Goal: Book appointment/travel/reservation

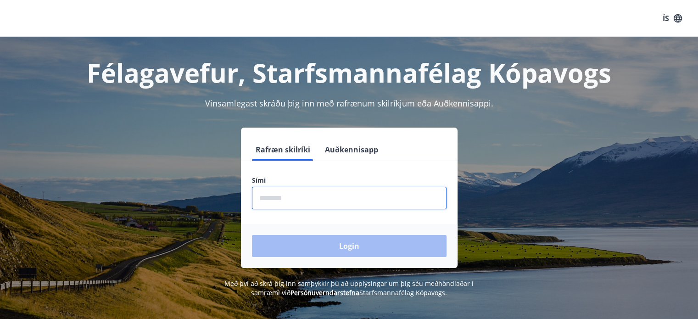
click at [273, 203] on input "phone" at bounding box center [349, 198] width 195 height 22
type input "********"
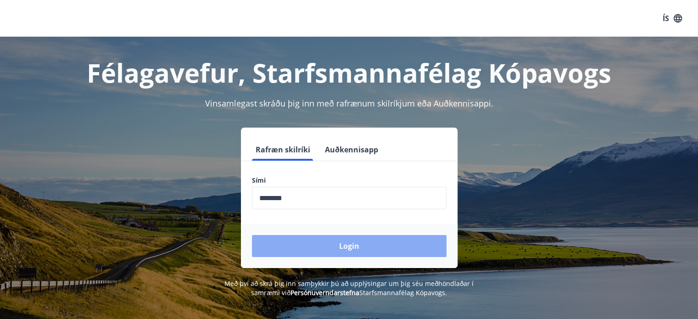
click at [362, 245] on button "Login" at bounding box center [349, 246] width 195 height 22
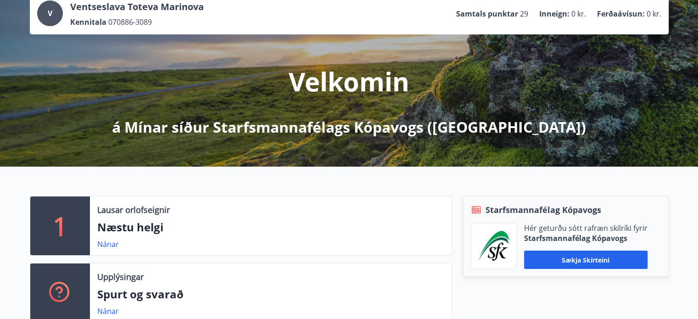
scroll to position [103, 0]
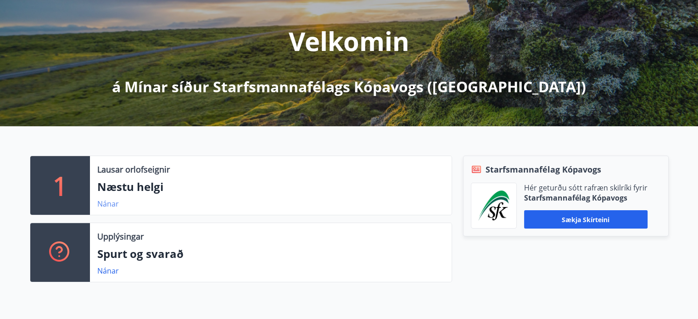
click at [103, 202] on link "Nánar" at bounding box center [108, 204] width 22 height 10
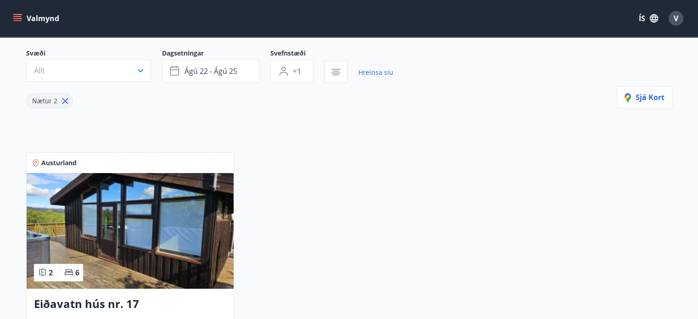
scroll to position [140, 0]
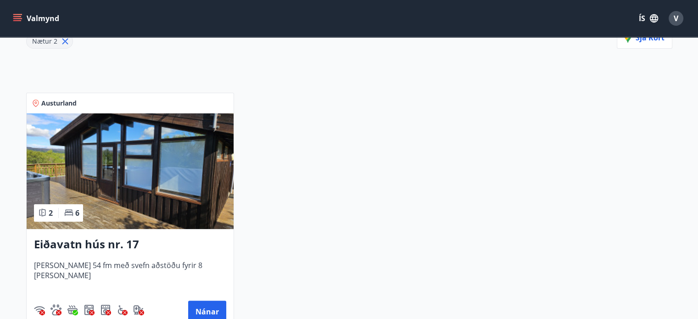
drag, startPoint x: 165, startPoint y: 179, endPoint x: 421, endPoint y: 174, distance: 255.7
click at [421, 174] on div "Austurland 2 6 Eiðavatn hús nr. 17 Húsið er 54 fm með svefn aðstöðu fyrir 8 man…" at bounding box center [343, 206] width 657 height 249
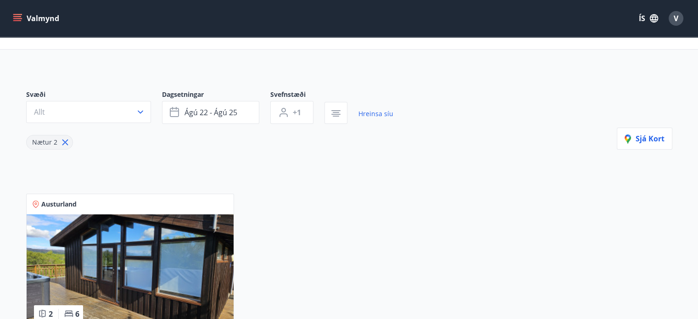
scroll to position [0, 0]
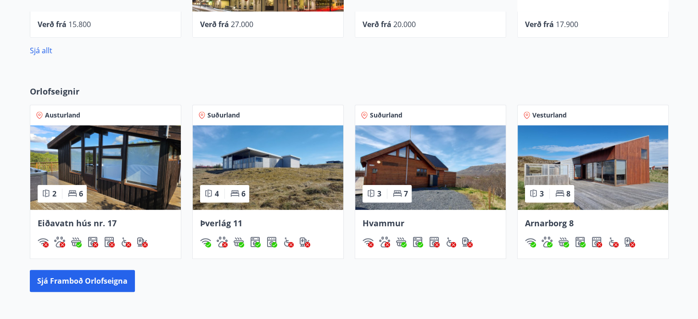
scroll to position [515, 0]
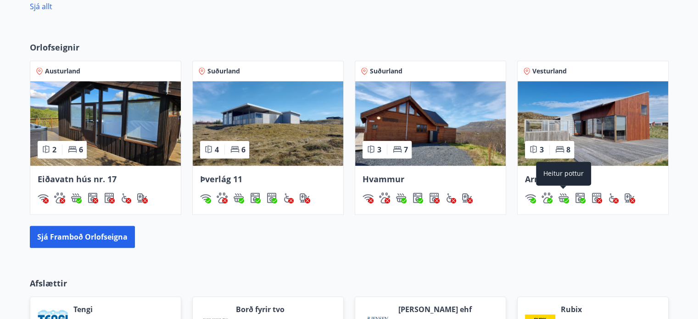
drag, startPoint x: 560, startPoint y: 172, endPoint x: 266, endPoint y: 133, distance: 296.4
click at [266, 133] on img at bounding box center [268, 123] width 151 height 84
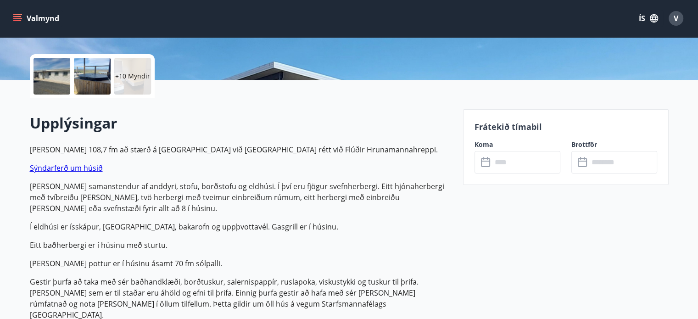
scroll to position [193, 0]
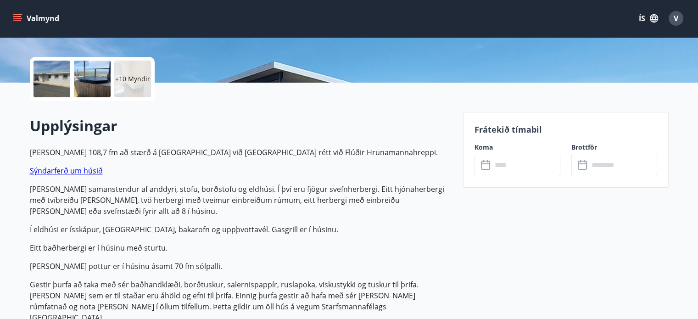
click at [526, 168] on input "text" at bounding box center [526, 165] width 68 height 22
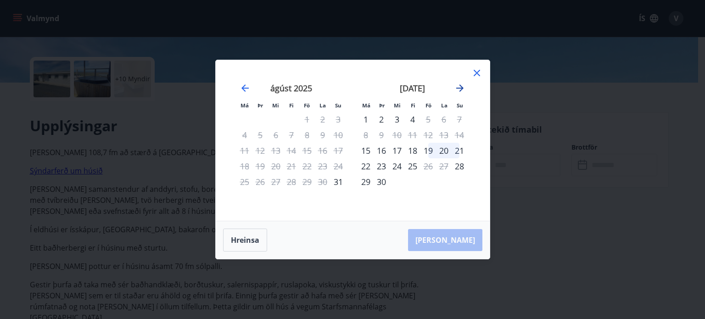
click at [462, 85] on icon "Move forward to switch to the next month." at bounding box center [459, 88] width 11 height 11
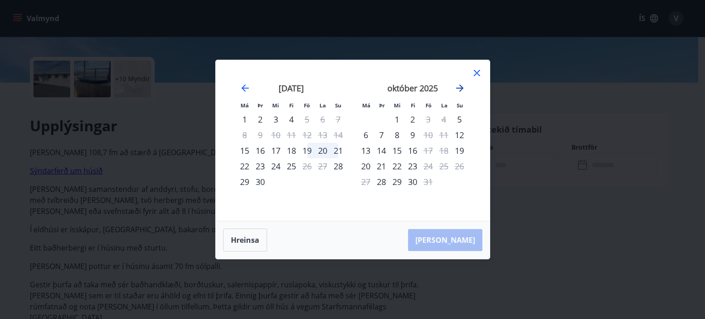
click at [463, 91] on icon "Move forward to switch to the next month." at bounding box center [459, 88] width 11 height 11
click at [246, 86] on icon "Move backward to switch to the previous month." at bounding box center [245, 88] width 11 height 11
click at [309, 152] on div "19" at bounding box center [307, 151] width 16 height 16
click at [319, 152] on div "20" at bounding box center [323, 151] width 16 height 16
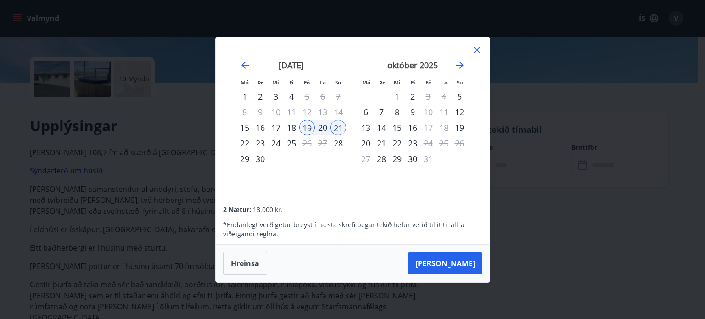
click at [319, 129] on div "20" at bounding box center [323, 128] width 16 height 16
click at [458, 267] on button "[PERSON_NAME]" at bounding box center [445, 263] width 74 height 22
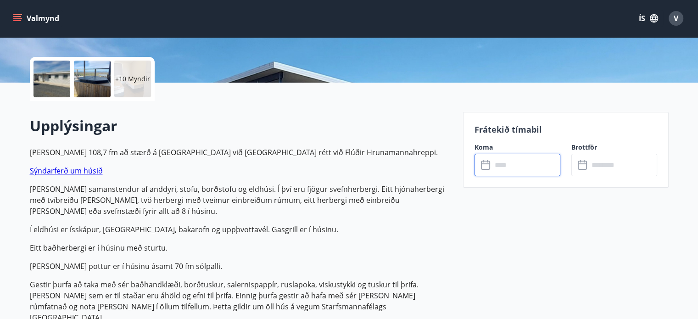
type input "******"
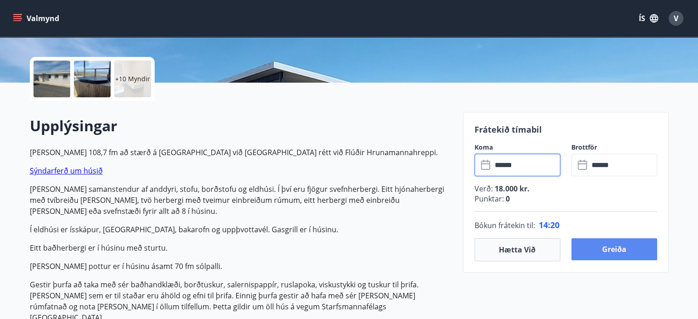
click at [618, 250] on button "Greiða" at bounding box center [614, 249] width 86 height 22
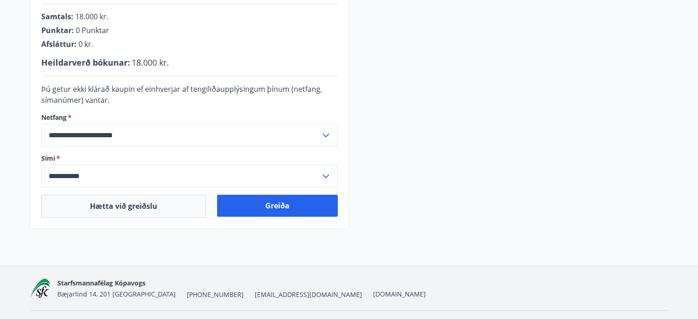
scroll to position [268, 0]
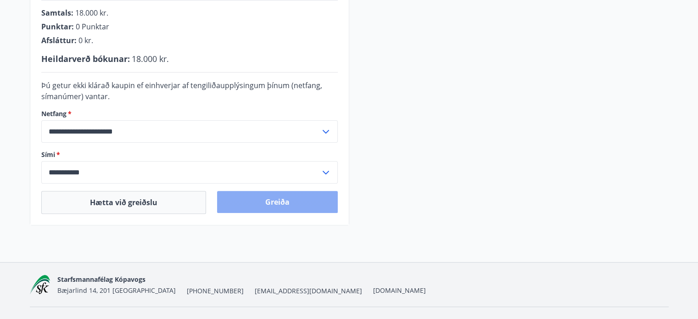
click at [295, 205] on button "Greiða" at bounding box center [277, 202] width 121 height 22
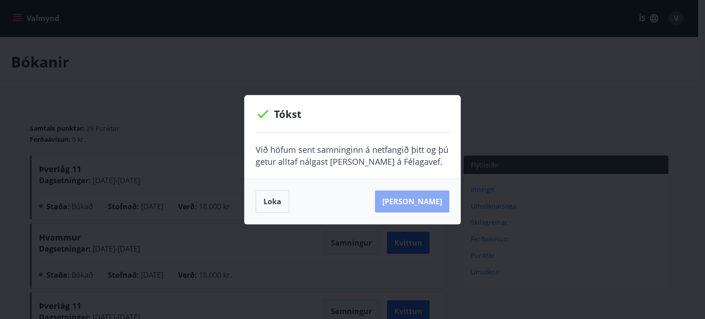
click at [430, 202] on button "[PERSON_NAME]" at bounding box center [412, 201] width 74 height 22
click at [419, 208] on button "[PERSON_NAME]" at bounding box center [412, 201] width 74 height 22
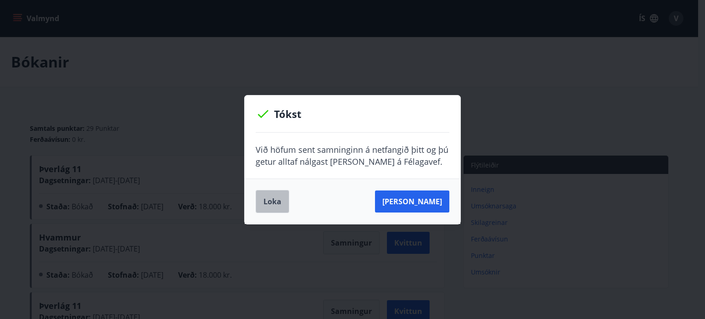
click at [267, 202] on button "Loka" at bounding box center [273, 201] width 34 height 23
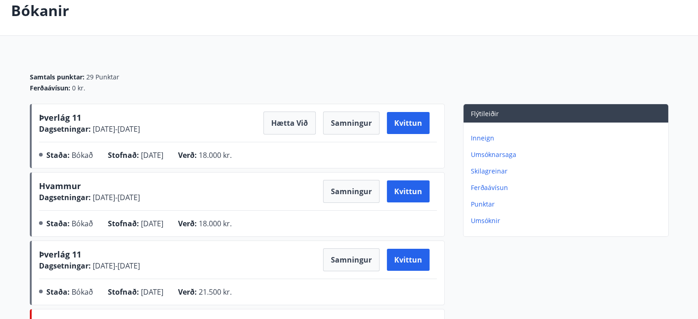
scroll to position [50, 0]
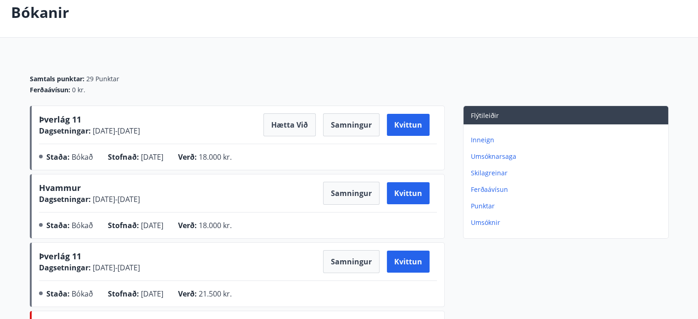
click at [366, 41] on main "Bókanir Samtals punktar : 29 Punktar Ferðaávísun : 0 kr. Þverlág 11 Dagsetninga…" at bounding box center [349, 184] width 698 height 392
click at [347, 129] on button "Samningur" at bounding box center [351, 124] width 56 height 23
click at [415, 37] on main "Bókanir Samtals punktar : 29 Punktar Ferðaávísun : 0 kr. Þverlág 11 Dagsetninga…" at bounding box center [349, 184] width 698 height 392
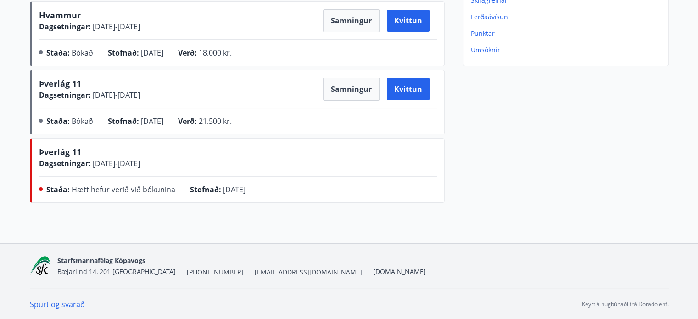
scroll to position [0, 0]
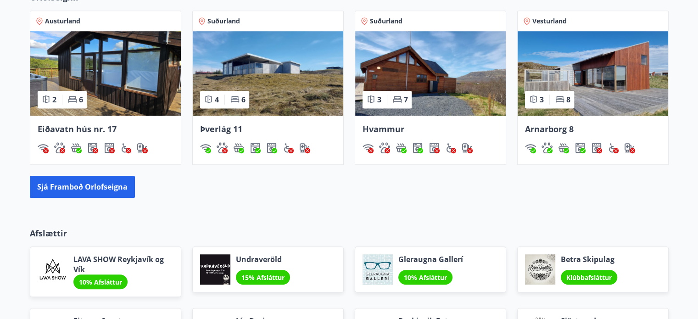
scroll to position [672, 0]
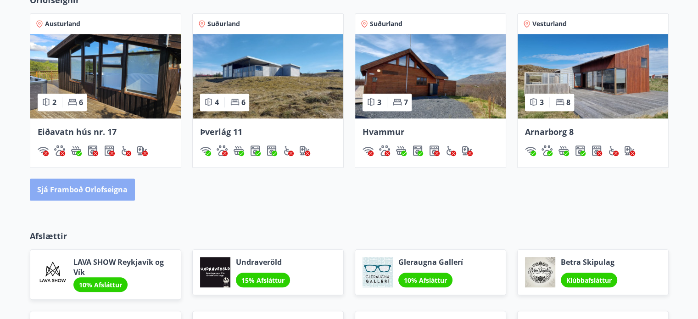
click at [124, 190] on button "Sjá framboð orlofseigna" at bounding box center [82, 190] width 105 height 22
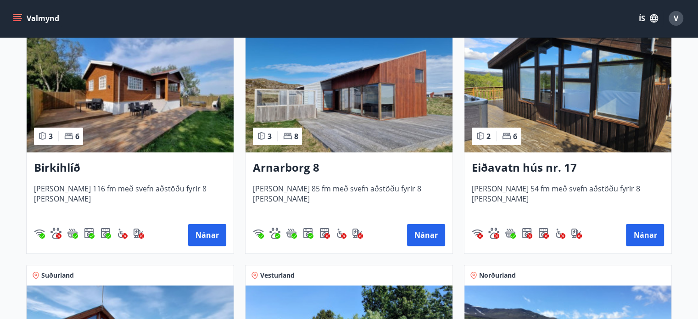
scroll to position [189, 0]
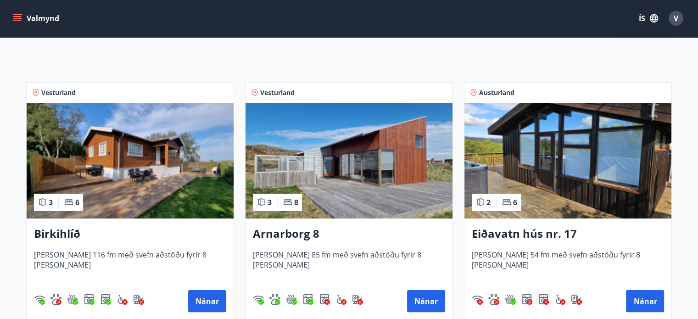
click at [125, 185] on img at bounding box center [130, 161] width 207 height 116
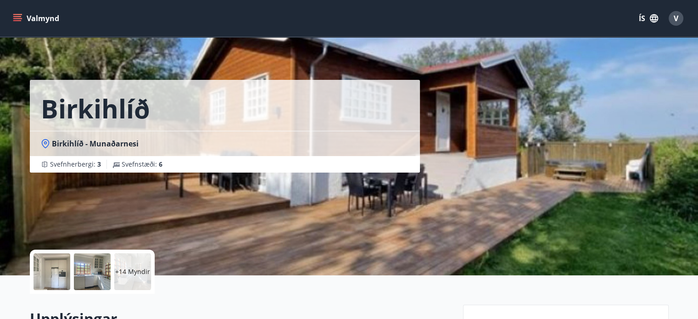
click at [66, 269] on div at bounding box center [52, 271] width 37 height 37
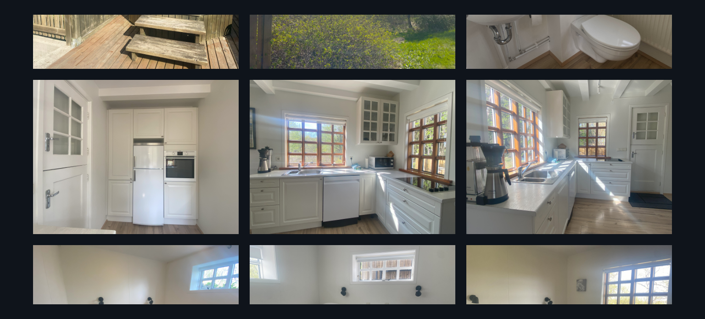
scroll to position [118, 0]
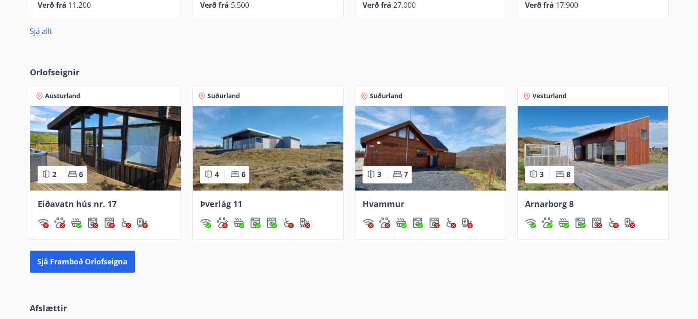
scroll to position [605, 0]
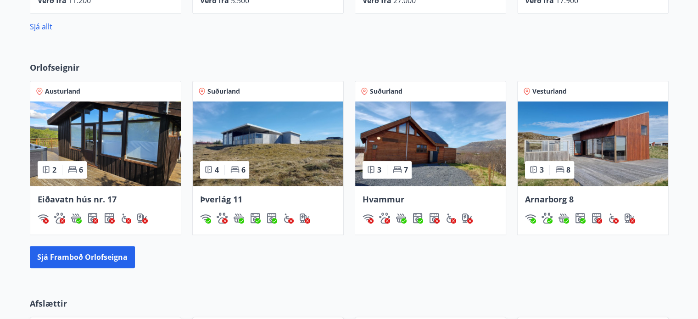
click at [604, 135] on img at bounding box center [593, 143] width 151 height 84
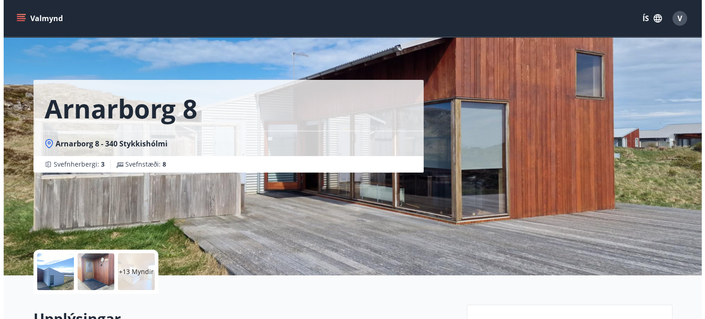
scroll to position [11, 0]
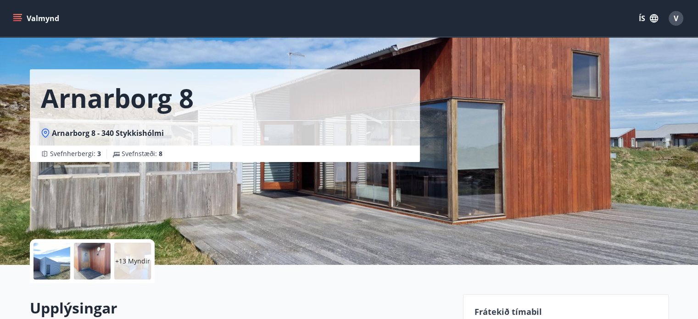
click at [373, 224] on div "Arnarborg 8 [GEOGRAPHIC_DATA] 8 - 340 Stykkishólmi Svefnherbergi : 3 Svefnstæði…" at bounding box center [243, 126] width 426 height 275
click at [56, 252] on div at bounding box center [52, 261] width 37 height 37
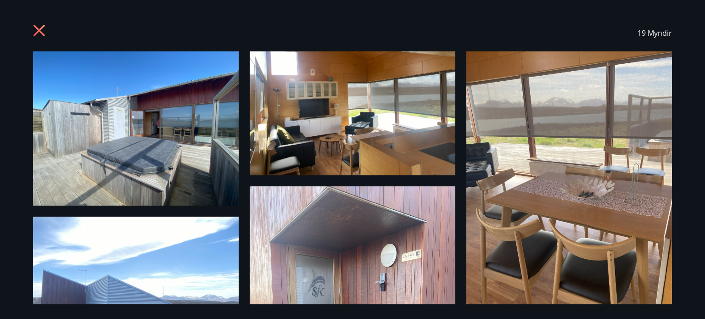
click at [176, 158] on img at bounding box center [136, 128] width 206 height 154
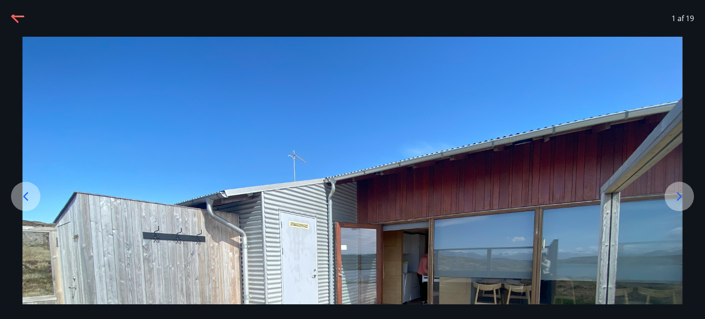
scroll to position [3, 0]
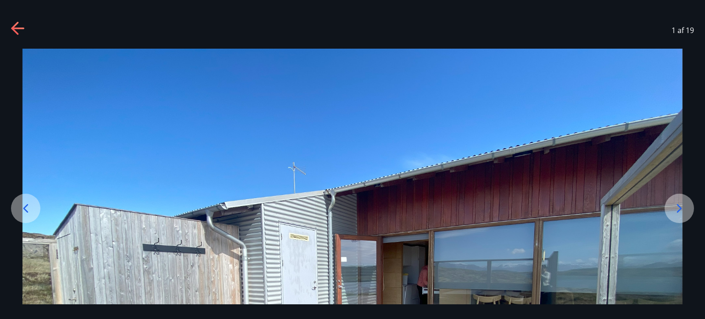
drag, startPoint x: 689, startPoint y: 196, endPoint x: 685, endPoint y: 204, distance: 8.4
click at [685, 203] on div at bounding box center [352, 296] width 705 height 495
click at [679, 212] on icon at bounding box center [679, 208] width 15 height 15
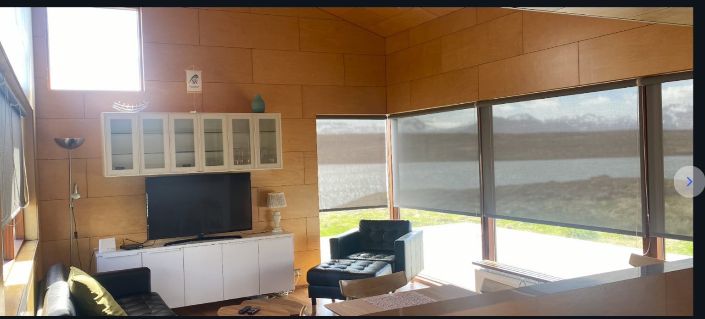
scroll to position [10, 0]
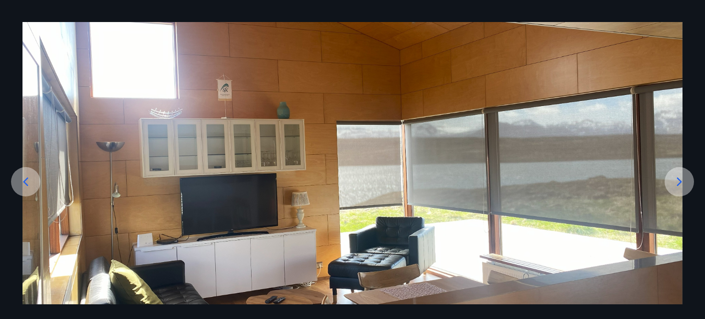
drag, startPoint x: 568, startPoint y: 142, endPoint x: 578, endPoint y: 64, distance: 78.7
click at [578, 64] on img at bounding box center [352, 221] width 660 height 398
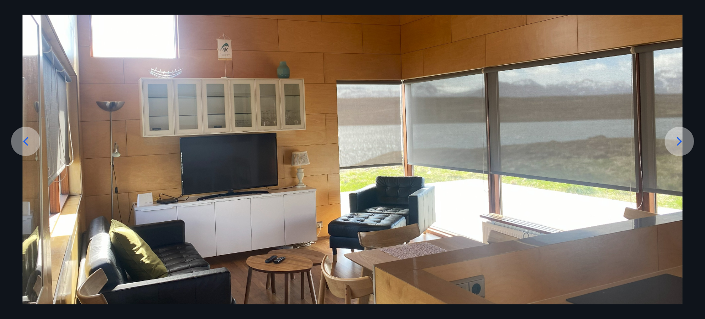
scroll to position [66, 0]
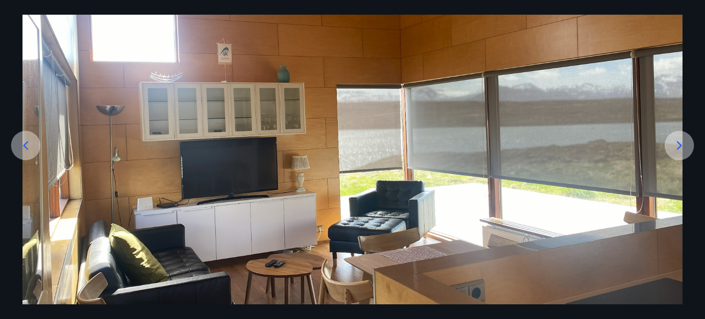
click at [667, 155] on img at bounding box center [352, 185] width 660 height 398
click at [683, 146] on icon at bounding box center [679, 145] width 15 height 15
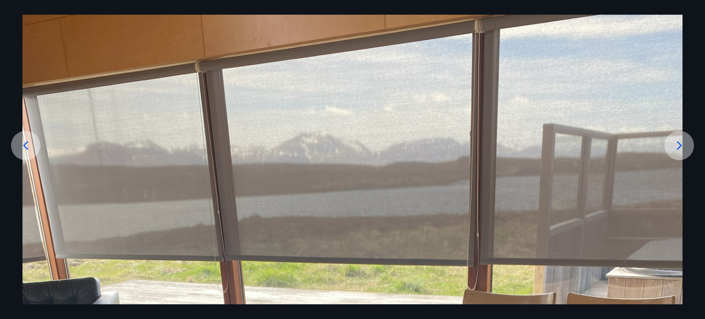
scroll to position [81, 0]
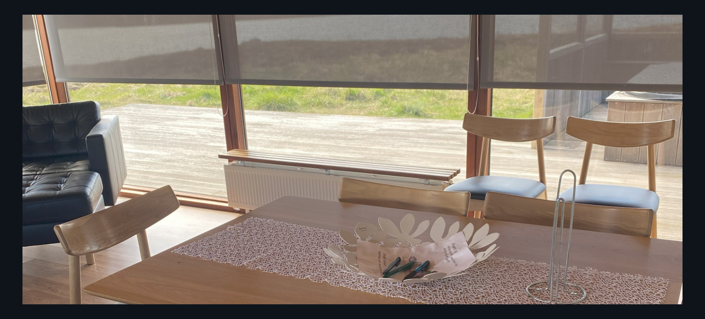
scroll to position [0, 0]
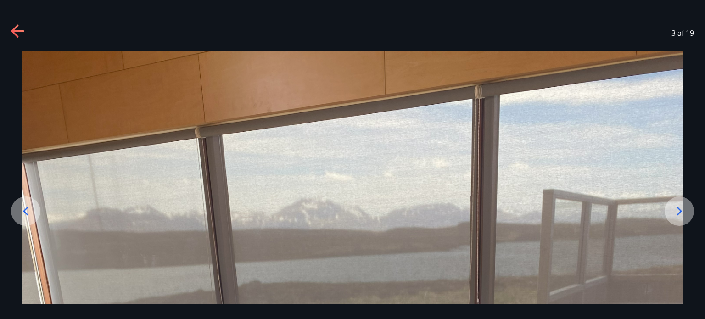
click at [675, 211] on icon at bounding box center [679, 211] width 15 height 15
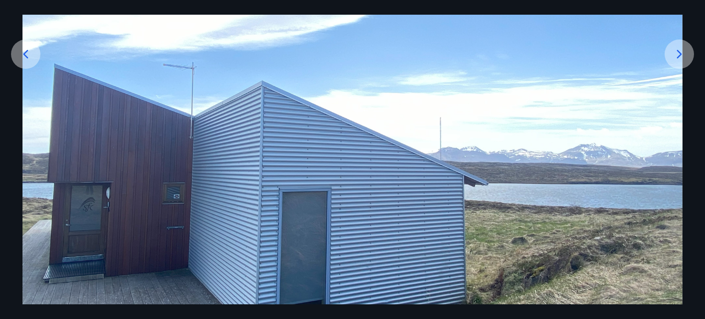
scroll to position [154, 0]
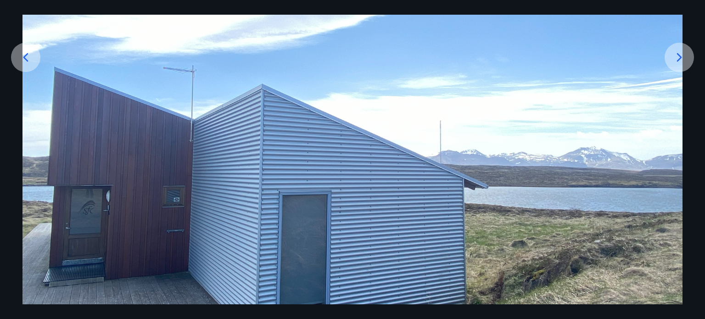
click at [666, 59] on div at bounding box center [679, 57] width 29 height 29
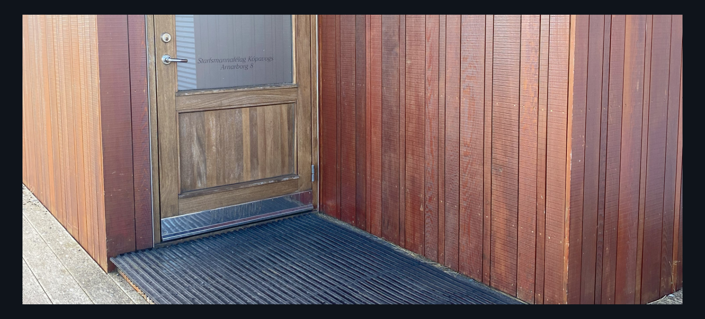
scroll to position [406, 0]
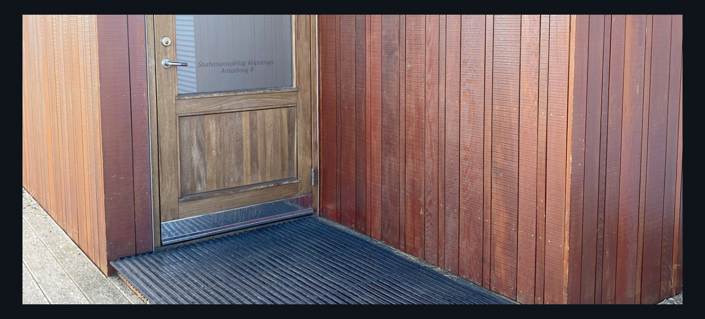
click at [388, 194] on img at bounding box center [352, 86] width 660 height 880
click at [323, 143] on img at bounding box center [352, 86] width 660 height 880
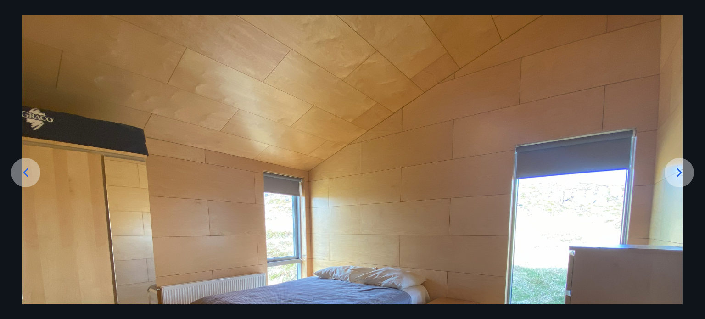
scroll to position [0, 0]
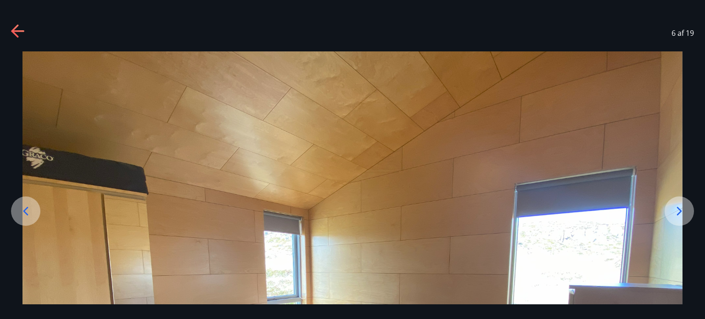
click at [684, 209] on icon at bounding box center [679, 211] width 15 height 15
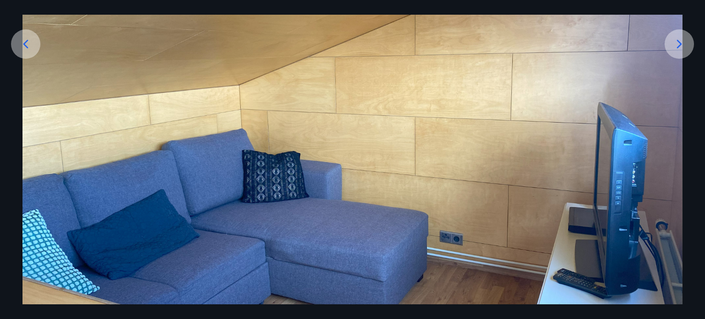
scroll to position [167, 0]
click at [683, 31] on div at bounding box center [679, 44] width 29 height 29
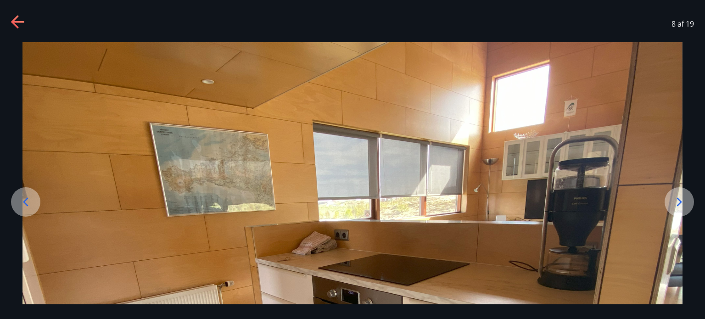
scroll to position [0, 0]
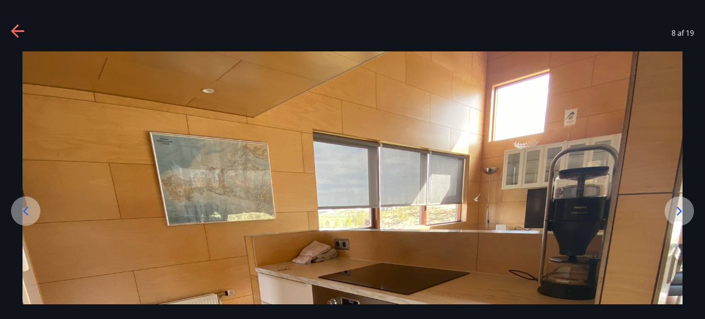
click at [675, 213] on icon at bounding box center [679, 211] width 15 height 15
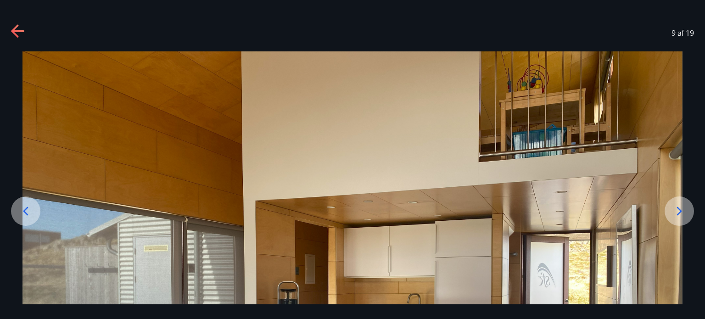
click at [678, 216] on icon at bounding box center [679, 211] width 15 height 15
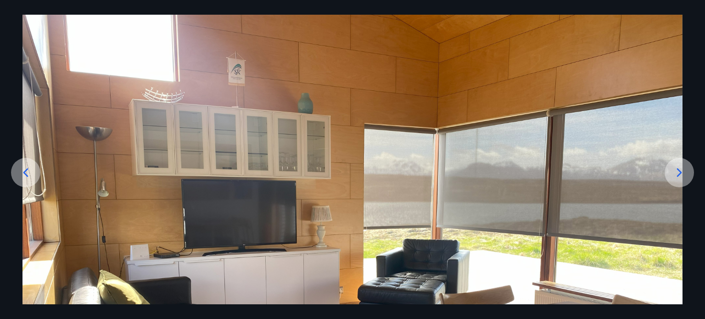
scroll to position [17, 0]
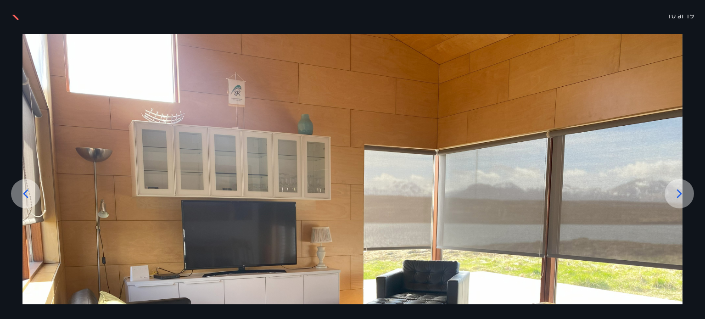
click at [678, 196] on icon at bounding box center [679, 193] width 5 height 9
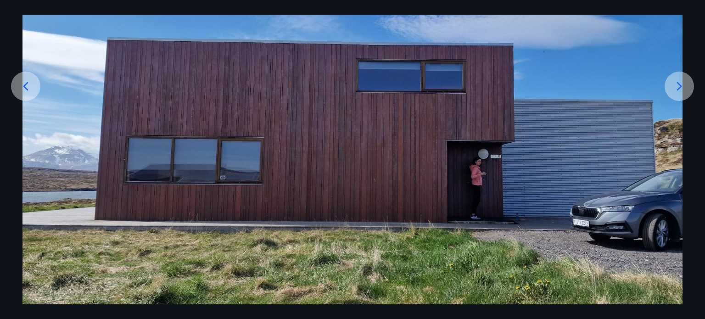
scroll to position [125, 0]
click at [504, 192] on img at bounding box center [352, 122] width 660 height 390
click at [677, 79] on icon at bounding box center [679, 86] width 15 height 15
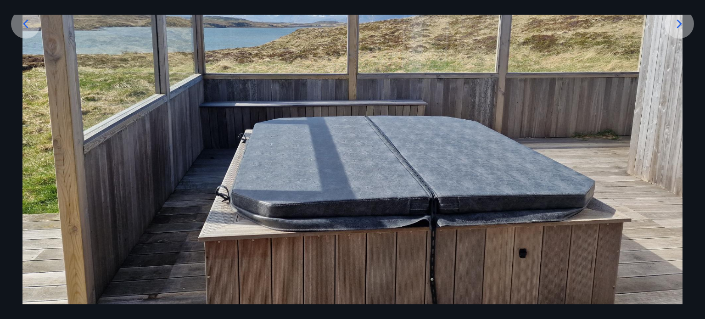
scroll to position [188, 0]
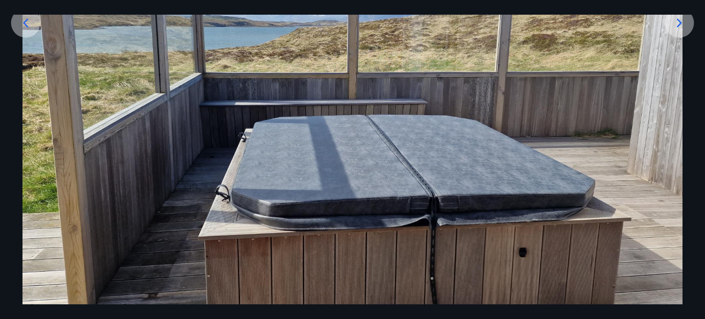
click at [678, 32] on div at bounding box center [679, 22] width 29 height 29
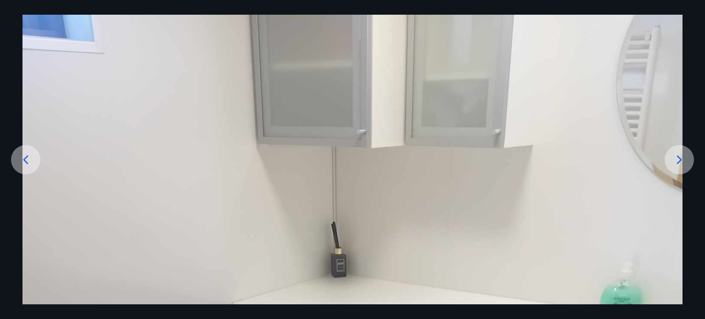
scroll to position [39, 0]
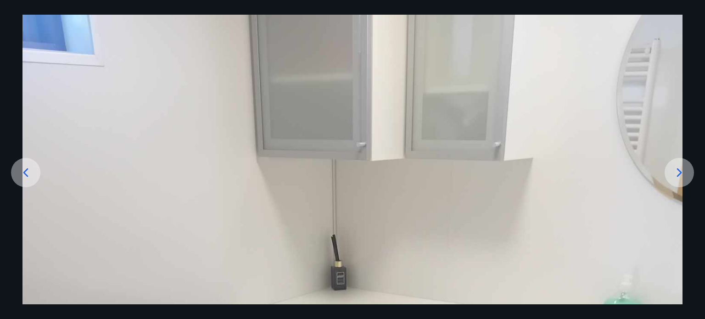
click at [675, 166] on icon at bounding box center [679, 172] width 15 height 15
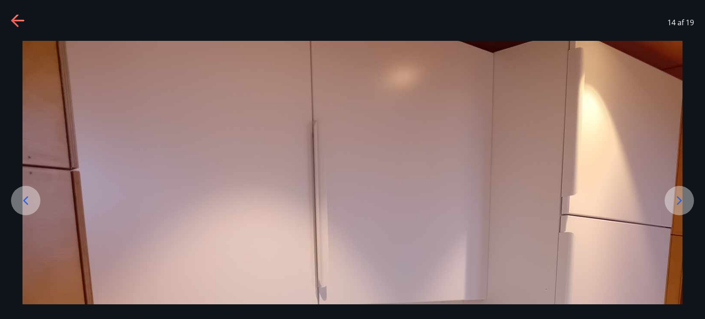
scroll to position [0, 0]
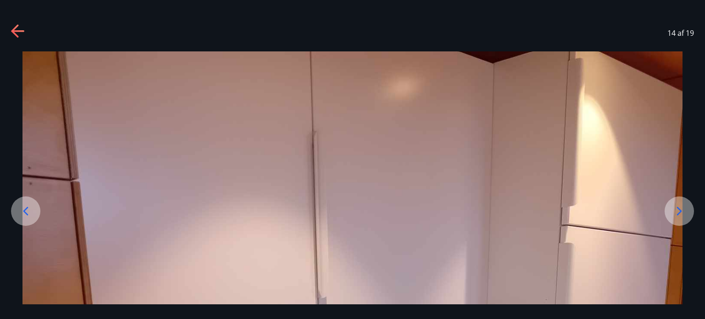
click at [686, 220] on div at bounding box center [679, 210] width 29 height 29
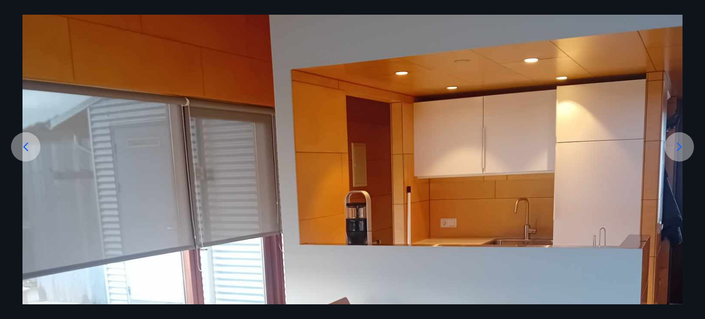
scroll to position [56, 0]
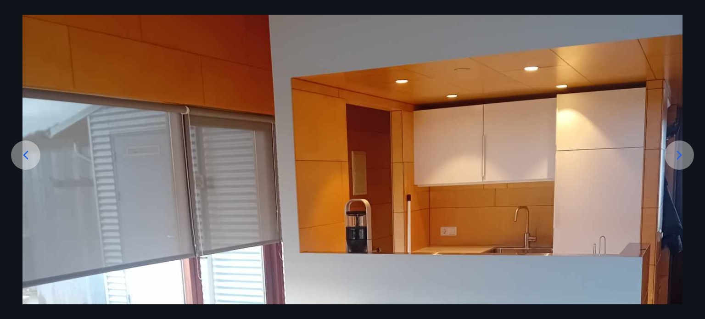
click at [668, 155] on div at bounding box center [679, 154] width 29 height 29
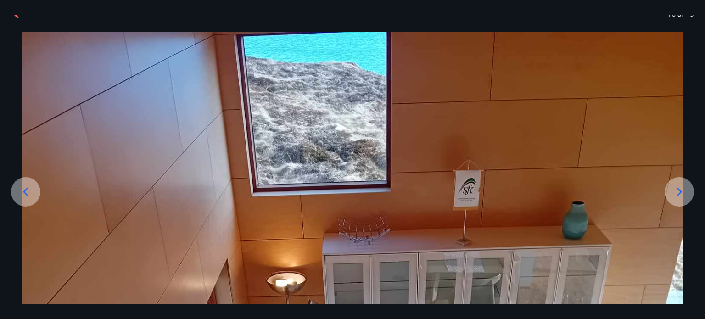
scroll to position [0, 0]
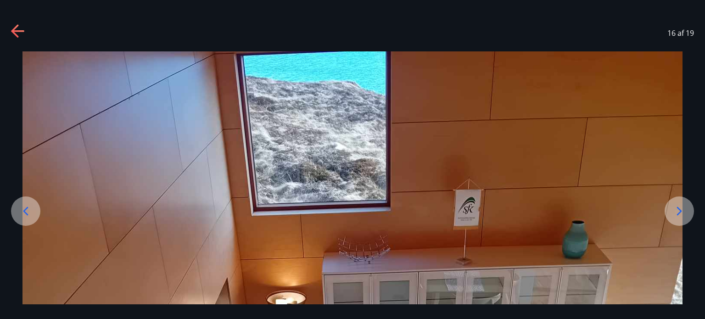
click at [680, 204] on icon at bounding box center [679, 211] width 15 height 15
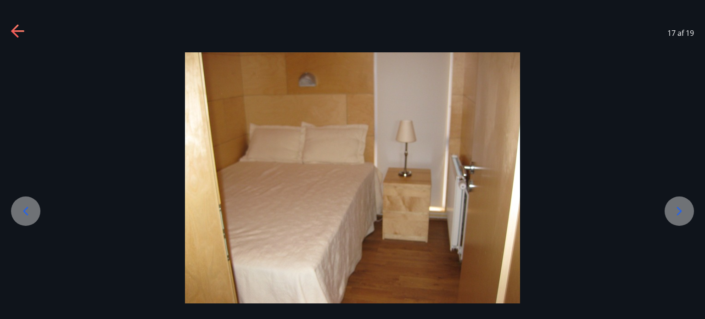
click at [678, 211] on icon at bounding box center [679, 211] width 15 height 15
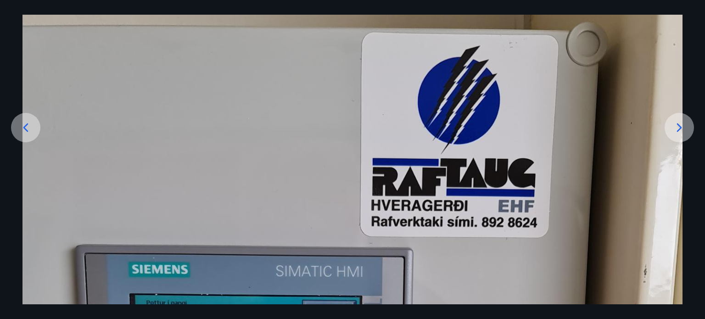
scroll to position [73, 0]
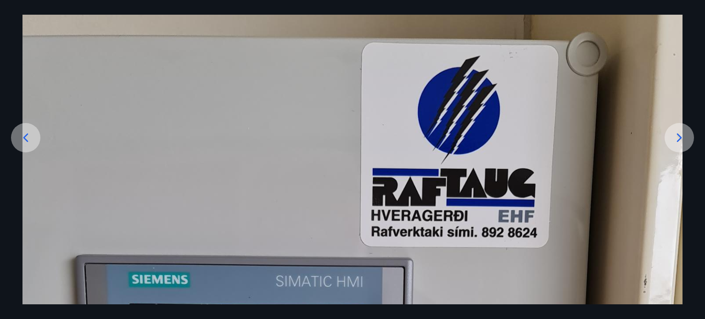
click at [671, 138] on div at bounding box center [679, 137] width 29 height 29
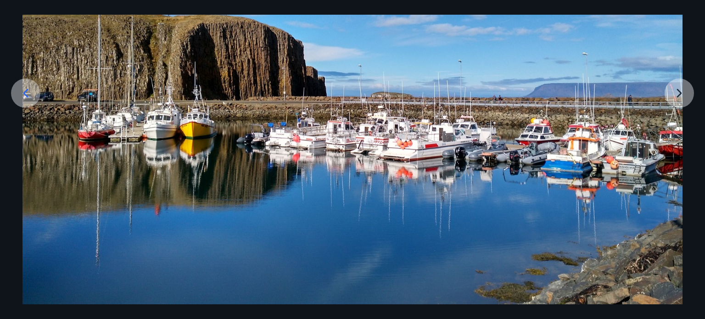
scroll to position [0, 0]
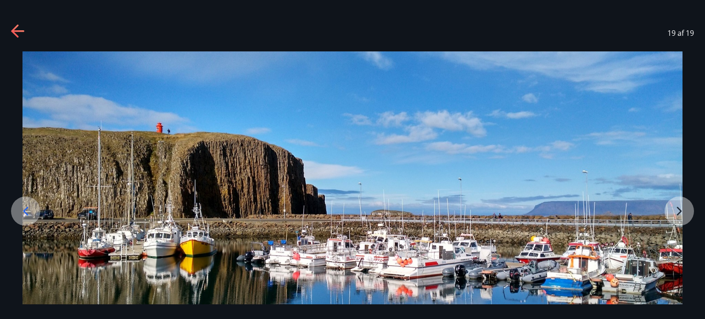
click at [685, 214] on div at bounding box center [352, 236] width 705 height 371
click at [27, 39] on div "19 af 19" at bounding box center [352, 33] width 705 height 37
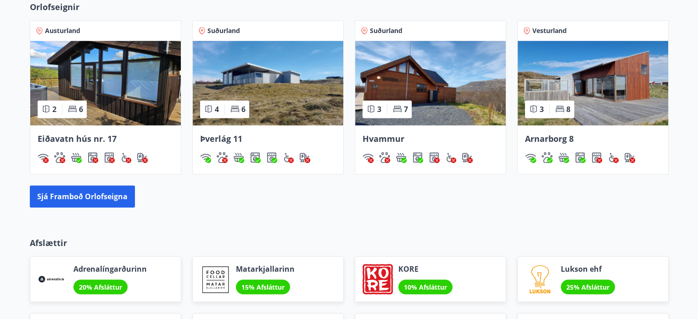
scroll to position [666, 0]
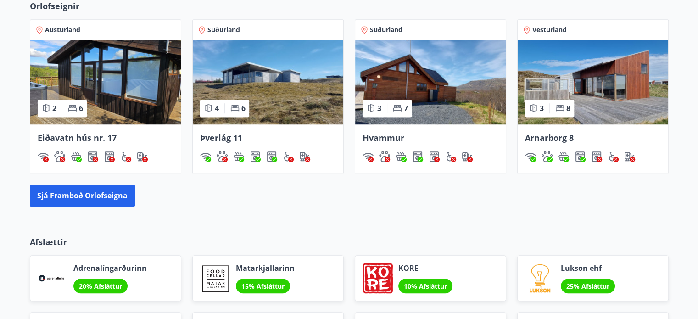
click at [582, 75] on img at bounding box center [593, 82] width 151 height 84
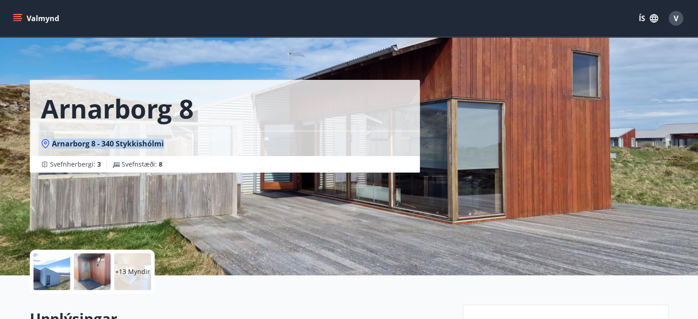
drag, startPoint x: 136, startPoint y: 147, endPoint x: 50, endPoint y: 151, distance: 85.4
click at [50, 151] on div "Arnarborg 8 - 340 Stykkishólmi" at bounding box center [225, 143] width 390 height 25
click at [44, 146] on icon at bounding box center [45, 143] width 9 height 9
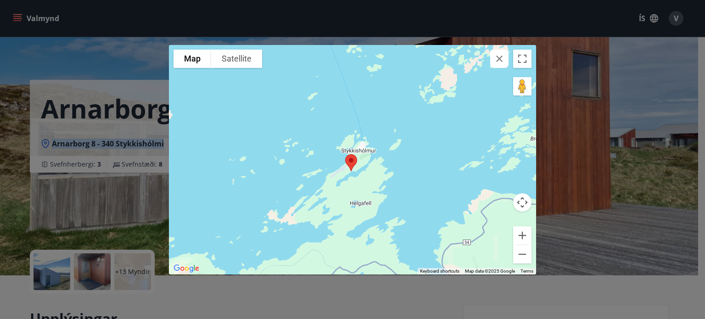
click at [363, 182] on div at bounding box center [352, 160] width 367 height 230
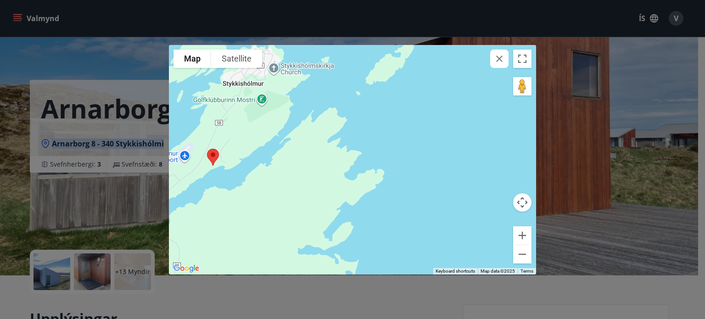
drag, startPoint x: 247, startPoint y: 188, endPoint x: 384, endPoint y: 174, distance: 137.4
click at [384, 174] on div at bounding box center [352, 160] width 367 height 230
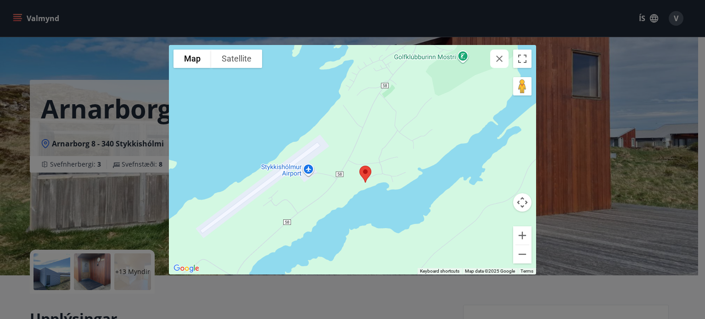
click at [126, 58] on div "To navigate the map with touch gestures double-tap and hold your finger on the …" at bounding box center [352, 159] width 705 height 319
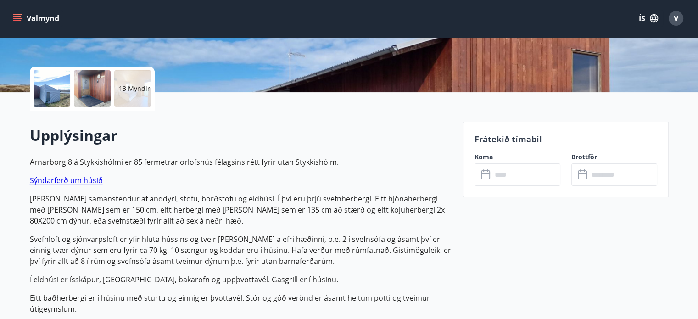
scroll to position [182, 0]
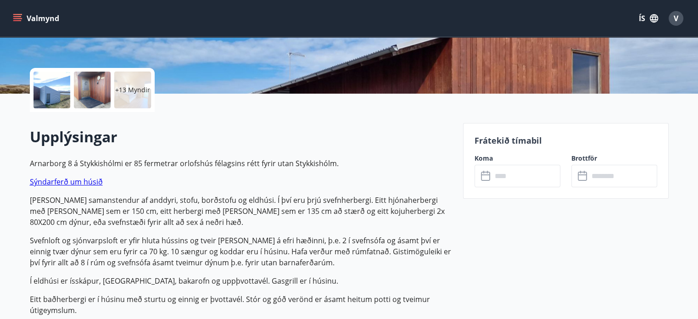
click at [92, 184] on link "Sýndarferð um húsið" at bounding box center [66, 182] width 73 height 10
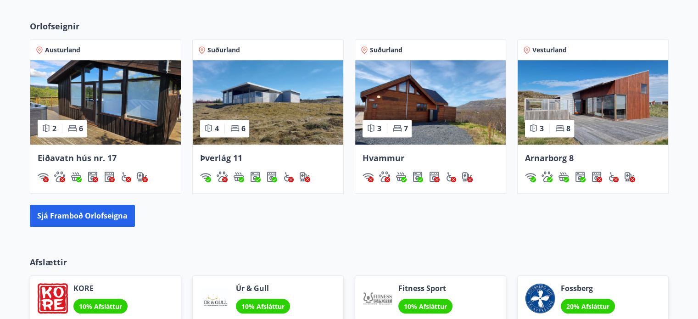
scroll to position [656, 0]
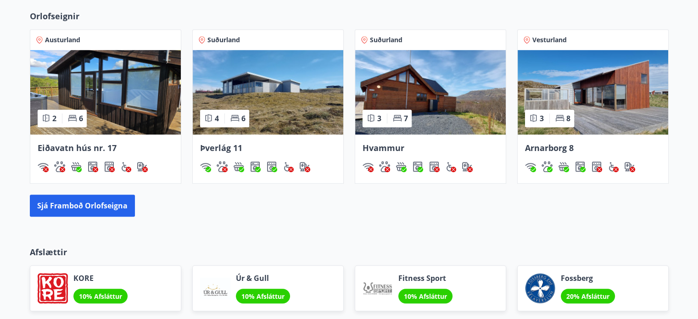
click at [371, 273] on div at bounding box center [378, 288] width 30 height 30
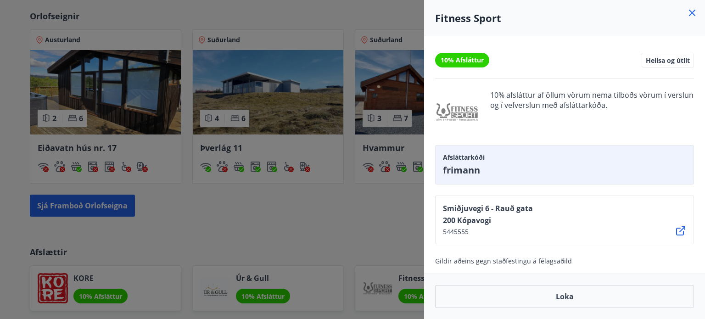
click at [295, 222] on div at bounding box center [352, 159] width 705 height 319
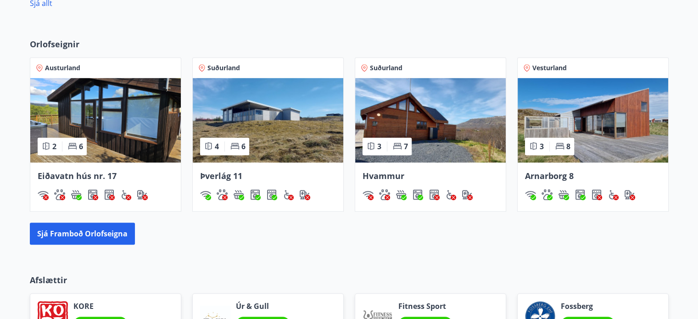
scroll to position [629, 0]
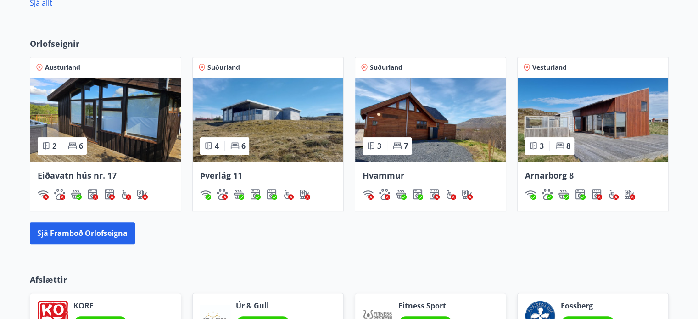
click at [576, 150] on img at bounding box center [593, 120] width 151 height 84
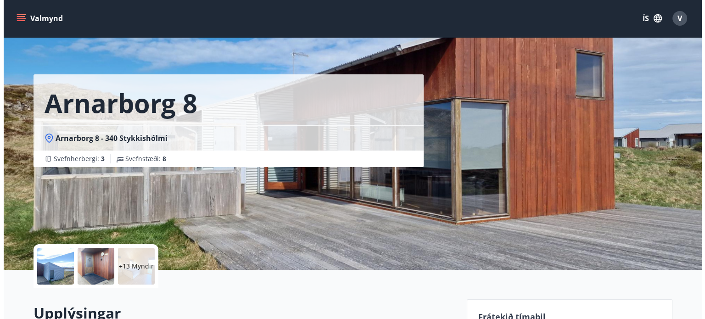
scroll to position [6, 0]
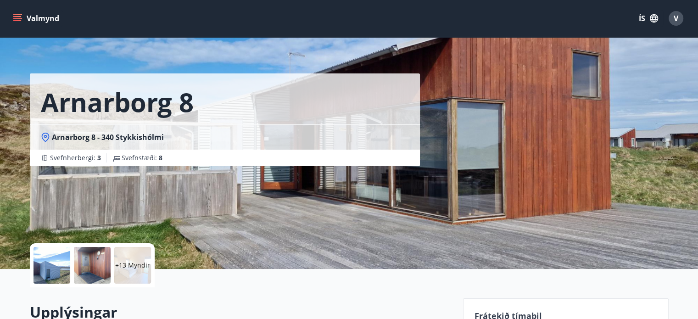
click at [98, 267] on div at bounding box center [92, 265] width 37 height 37
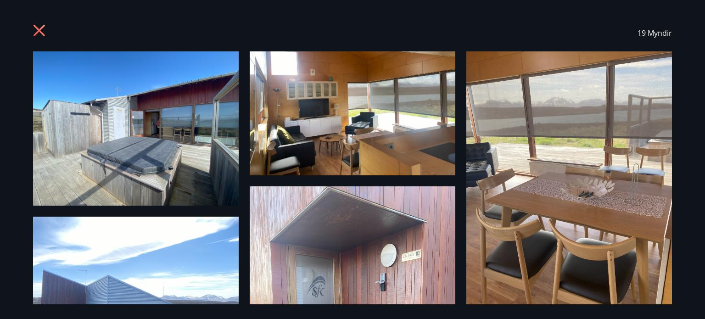
scroll to position [272, 0]
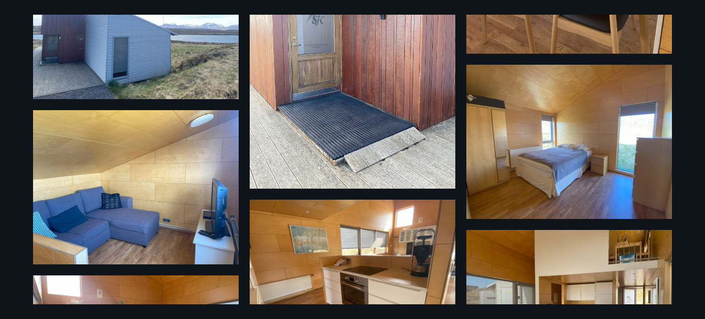
click at [188, 207] on img at bounding box center [136, 187] width 206 height 154
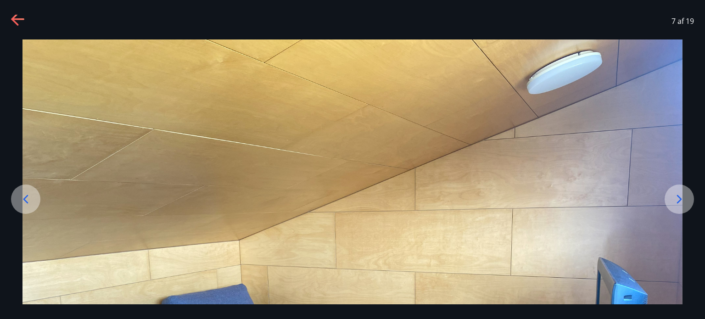
scroll to position [0, 0]
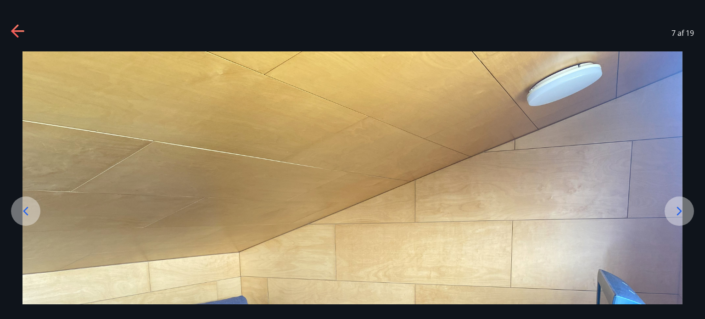
click at [19, 33] on icon at bounding box center [18, 31] width 15 height 15
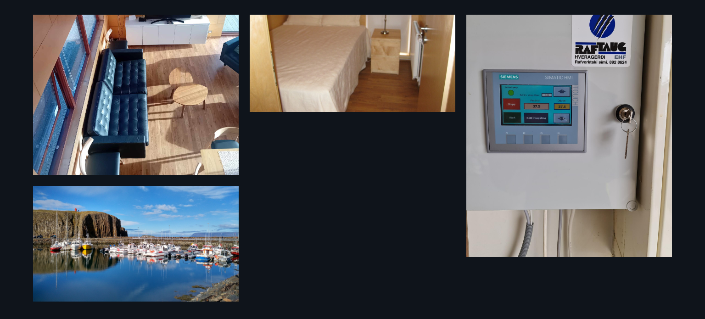
scroll to position [1096, 0]
click at [197, 236] on img at bounding box center [136, 244] width 206 height 116
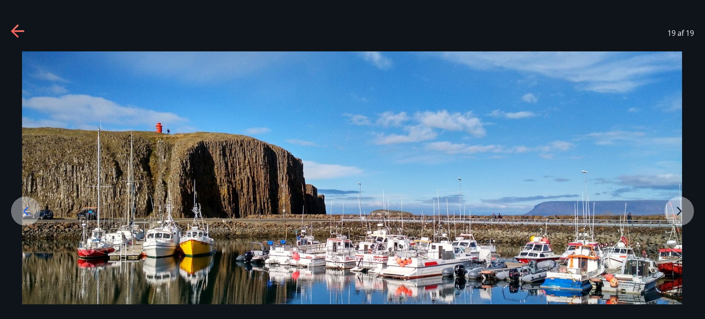
drag, startPoint x: 325, startPoint y: 221, endPoint x: 322, endPoint y: 215, distance: 6.8
click at [322, 215] on img at bounding box center [352, 236] width 660 height 371
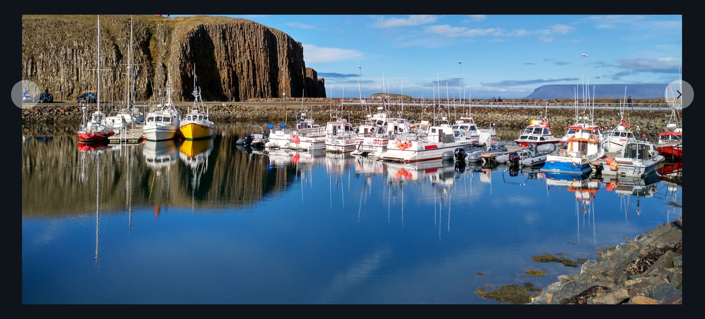
scroll to position [118, 0]
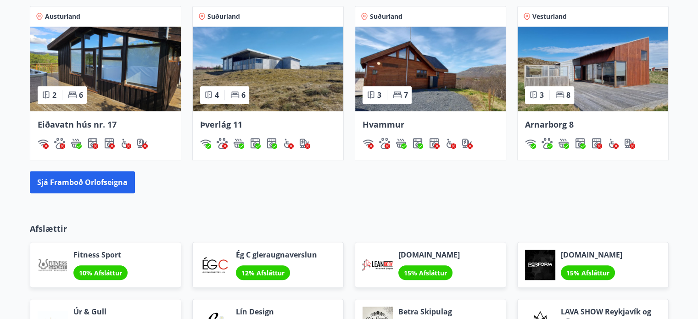
click at [588, 72] on img at bounding box center [593, 69] width 151 height 84
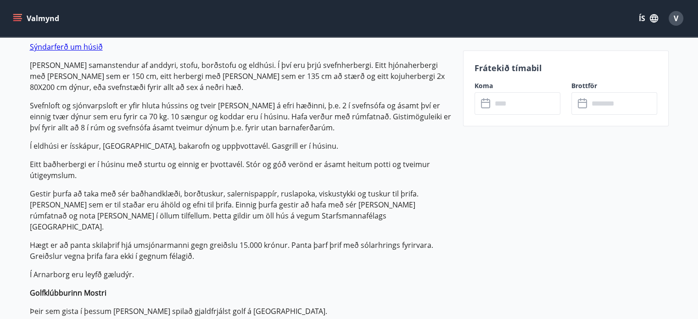
scroll to position [317, 0]
click at [512, 103] on input "text" at bounding box center [526, 103] width 68 height 22
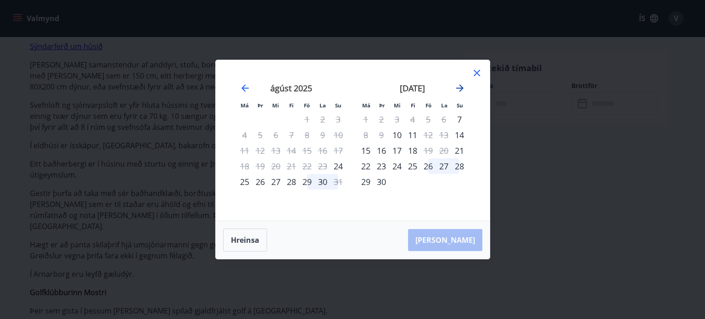
click at [464, 88] on icon "Move forward to switch to the next month." at bounding box center [459, 88] width 11 height 11
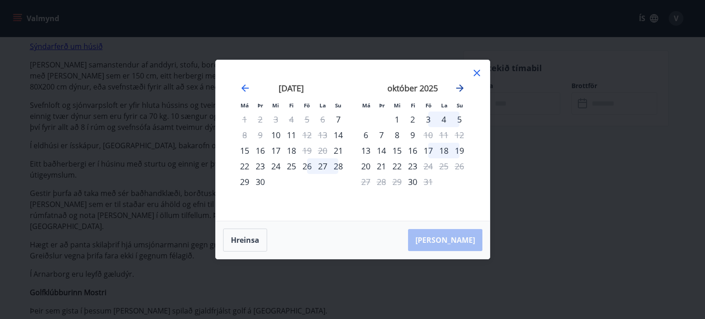
click at [464, 88] on icon "Move forward to switch to the next month." at bounding box center [459, 88] width 11 height 11
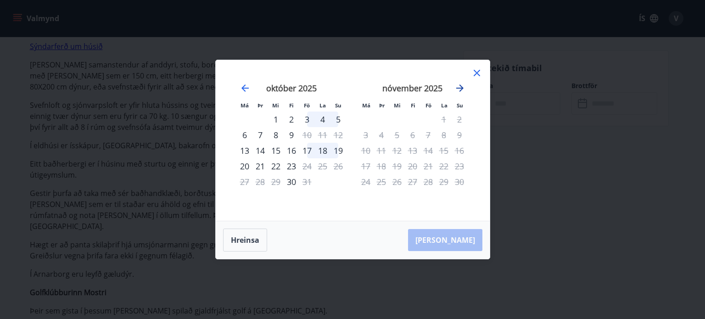
click at [464, 88] on icon "Move forward to switch to the next month." at bounding box center [459, 88] width 11 height 11
click at [255, 85] on div "desember 2025" at bounding box center [291, 91] width 109 height 40
click at [247, 85] on icon "Move backward to switch to the previous month." at bounding box center [245, 88] width 11 height 11
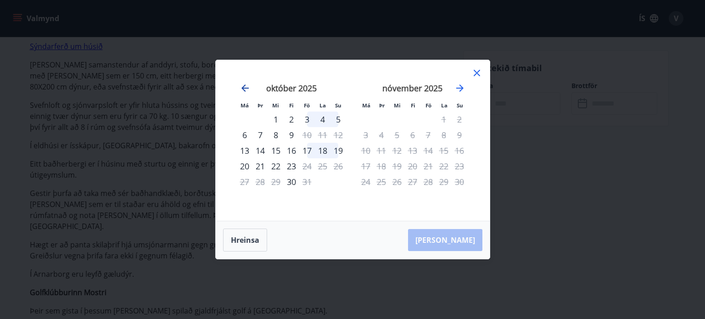
click at [243, 85] on icon "Move backward to switch to the previous month." at bounding box center [245, 88] width 11 height 11
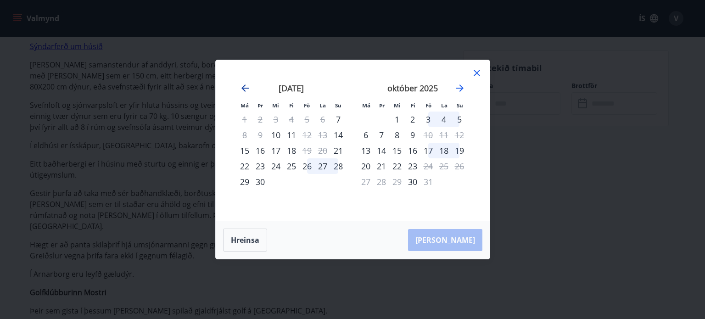
click at [243, 85] on icon "Move backward to switch to the previous month." at bounding box center [245, 88] width 11 height 11
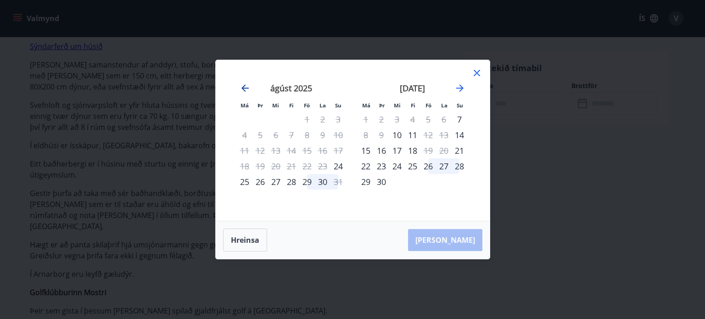
click at [243, 85] on icon "Move backward to switch to the previous month." at bounding box center [245, 88] width 11 height 11
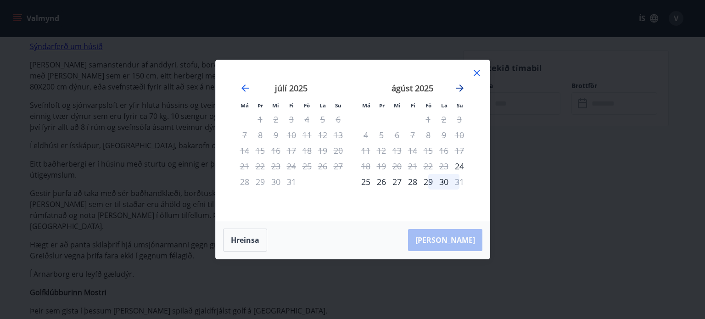
click at [461, 91] on icon "Move forward to switch to the next month." at bounding box center [459, 88] width 11 height 11
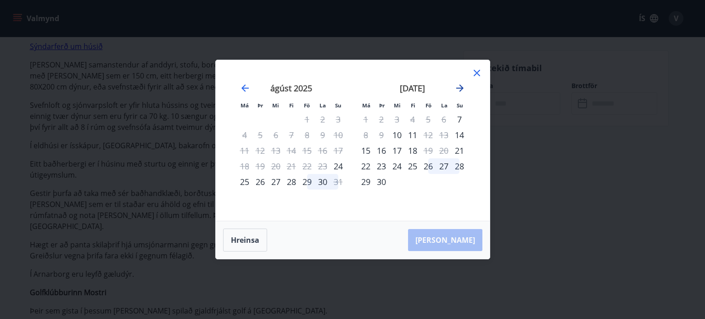
click at [461, 91] on icon "Move forward to switch to the next month." at bounding box center [459, 88] width 11 height 11
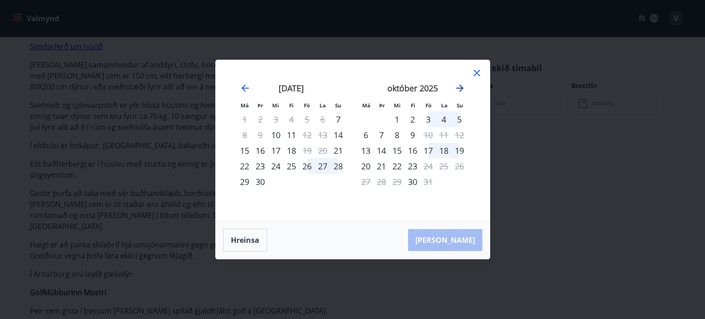
click at [461, 91] on icon "Move forward to switch to the next month." at bounding box center [459, 88] width 11 height 11
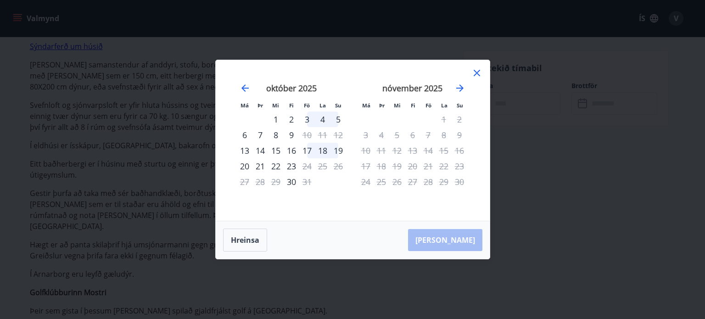
click at [481, 71] on icon at bounding box center [476, 72] width 11 height 11
